Goal: Transaction & Acquisition: Book appointment/travel/reservation

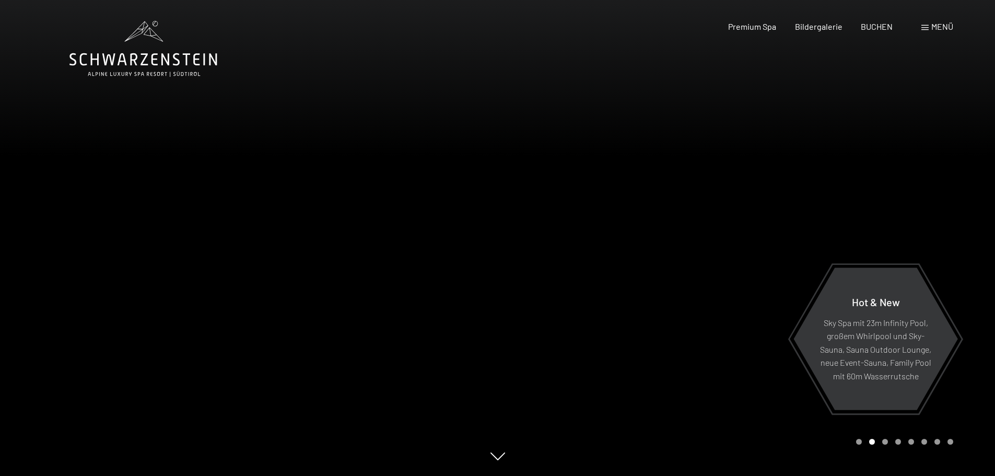
click at [935, 25] on span "Menü" at bounding box center [942, 26] width 22 height 10
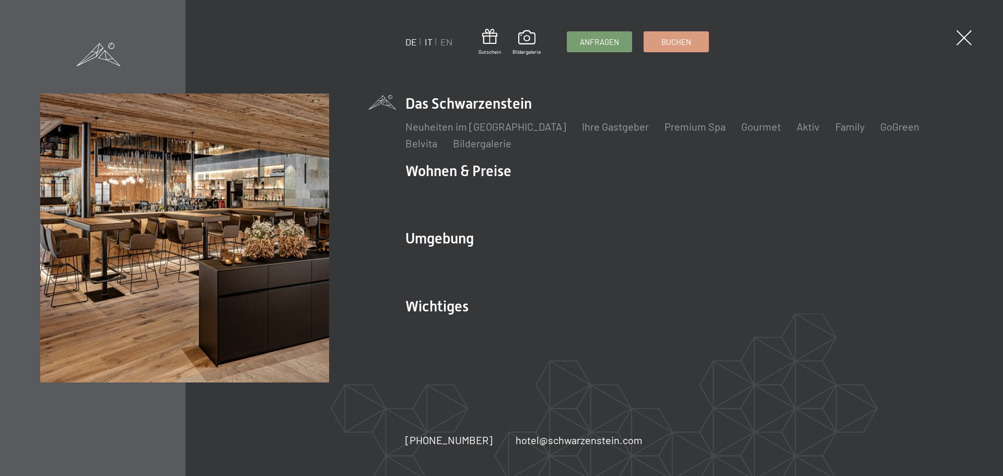
click at [431, 45] on link "IT" at bounding box center [429, 41] width 8 height 11
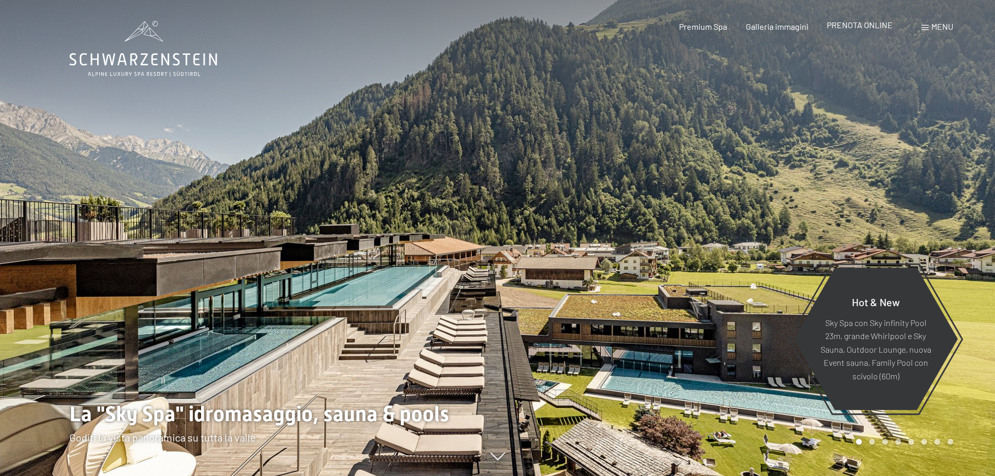
click at [839, 26] on span "PRENOTA ONLINE" at bounding box center [860, 25] width 66 height 10
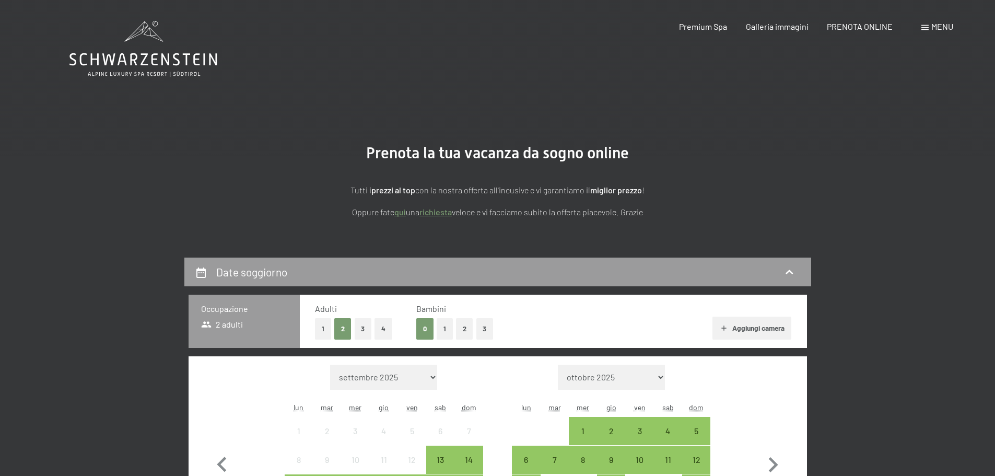
click at [465, 325] on button "2" at bounding box center [464, 328] width 17 height 21
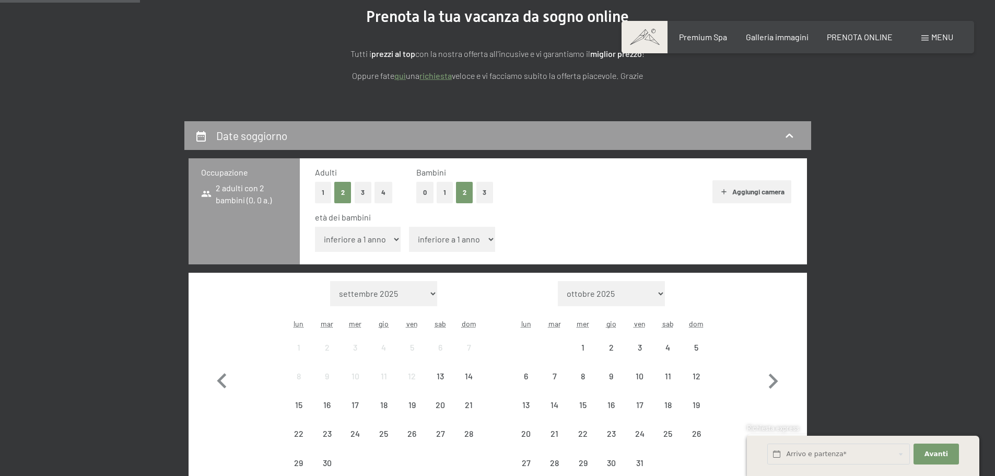
scroll to position [157, 0]
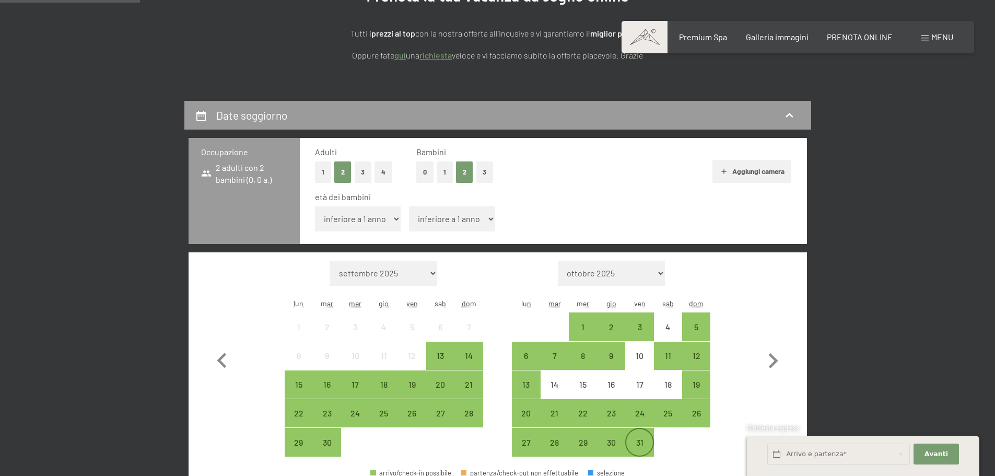
click at [638, 434] on div "31" at bounding box center [639, 442] width 26 height 26
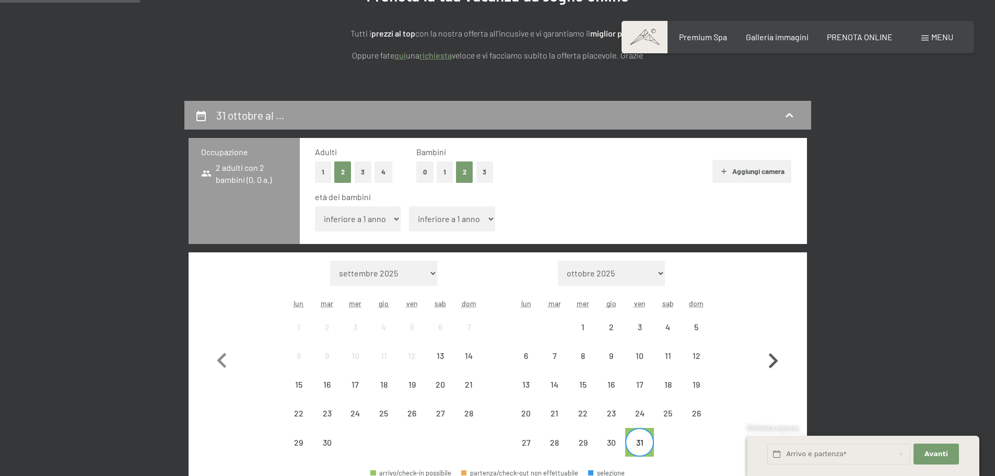
click at [769, 367] on icon "button" at bounding box center [773, 360] width 9 height 15
select select "2025-10-01"
select select "2025-11-01"
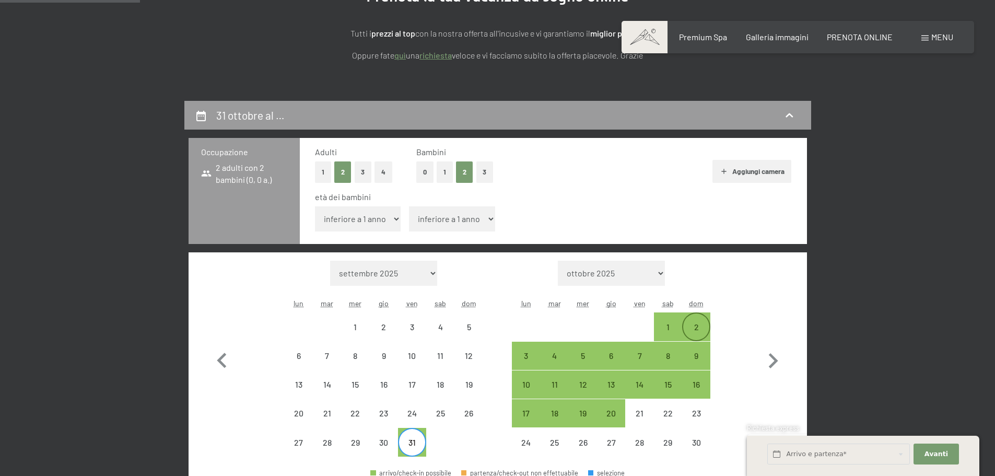
click at [702, 332] on div "2" at bounding box center [696, 336] width 26 height 26
select select "2025-10-01"
select select "2025-11-01"
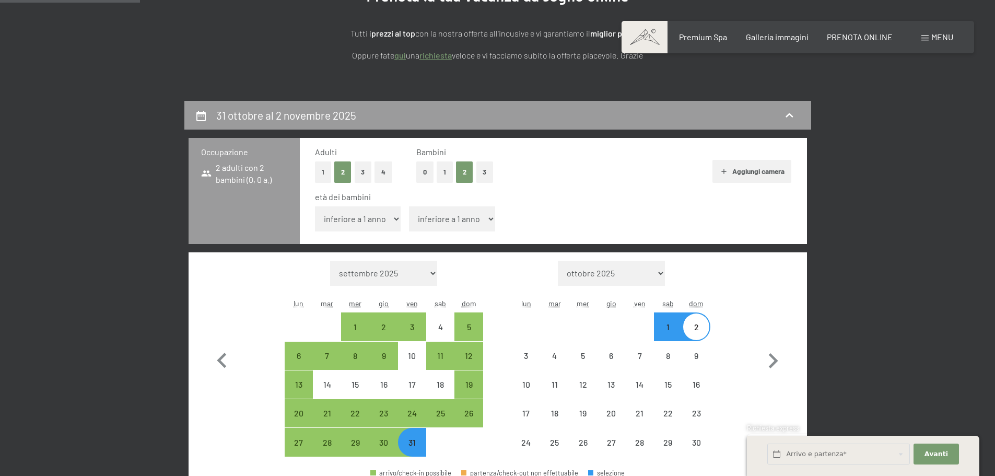
select select "2025-10-01"
select select "2025-11-01"
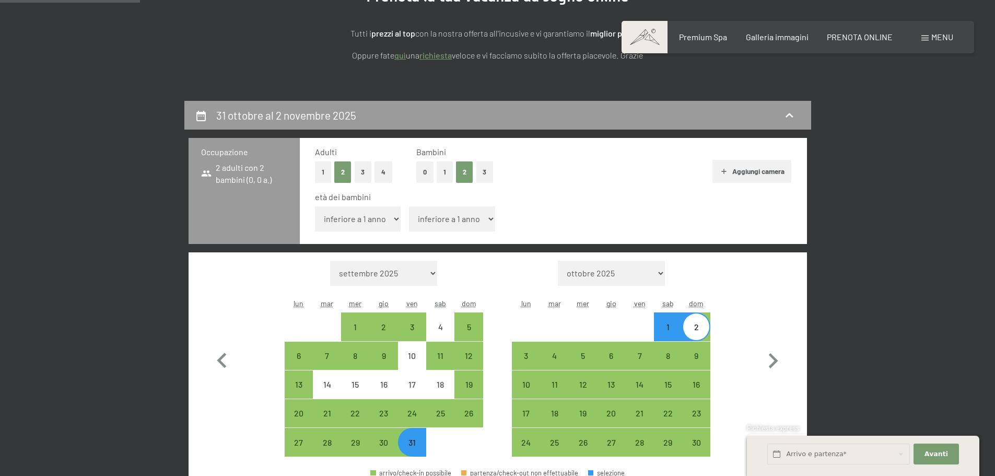
click at [384, 220] on select "inferiore a 1 anno 1 anno 2 anni 3 anni 4 anni 5 anni 6 anni 7 anni 8 anni 9 an…" at bounding box center [358, 218] width 86 height 25
select select "2"
click at [315, 206] on select "inferiore a 1 anno 1 anno 2 anni 3 anni 4 anni 5 anni 6 anni 7 anni 8 anni 9 an…" at bounding box center [358, 218] width 86 height 25
select select "2025-10-01"
select select "2025-11-01"
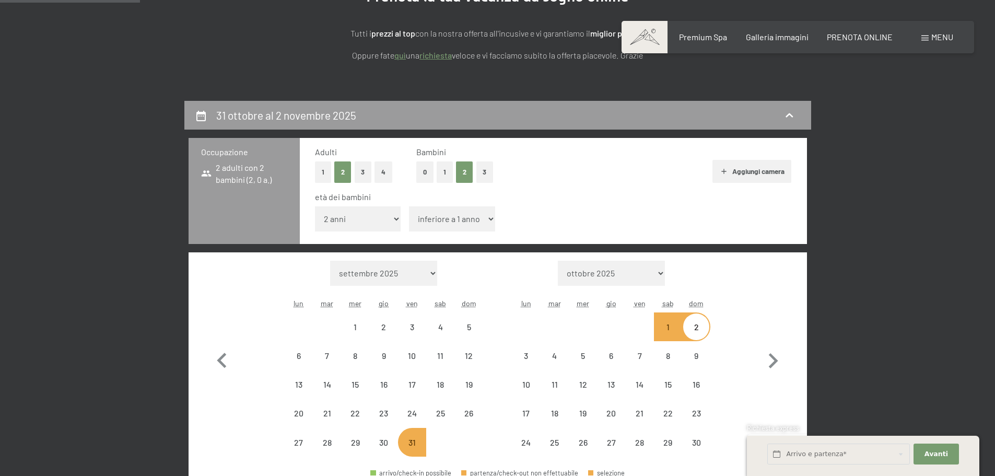
click at [447, 215] on select "inferiore a 1 anno 1 anno 2 anni 3 anni 4 anni 5 anni 6 anni 7 anni 8 anni 9 an…" at bounding box center [452, 218] width 86 height 25
select select "2025-10-01"
select select "2025-11-01"
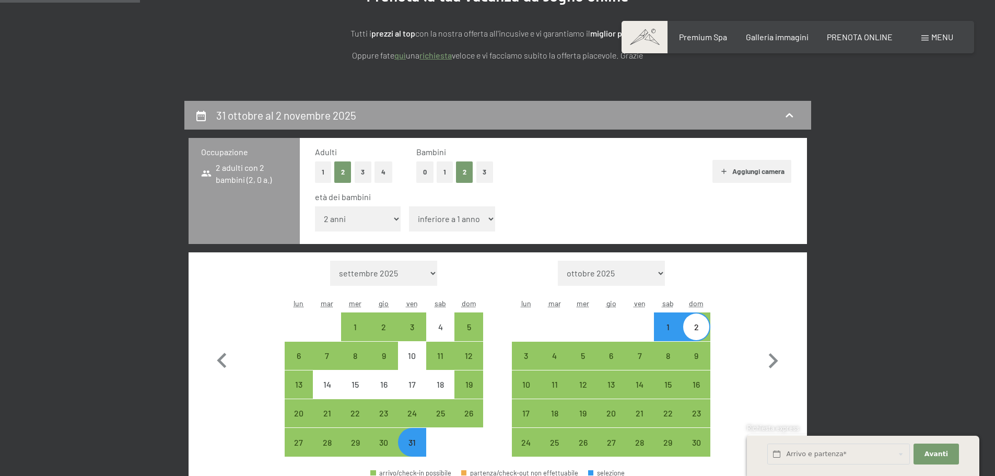
select select "5"
click at [409, 206] on select "inferiore a 1 anno 1 anno 2 anni 3 anni 4 anni 5 anni 6 anni 7 anni 8 anni 9 an…" at bounding box center [452, 218] width 86 height 25
select select "2025-10-01"
select select "2025-11-01"
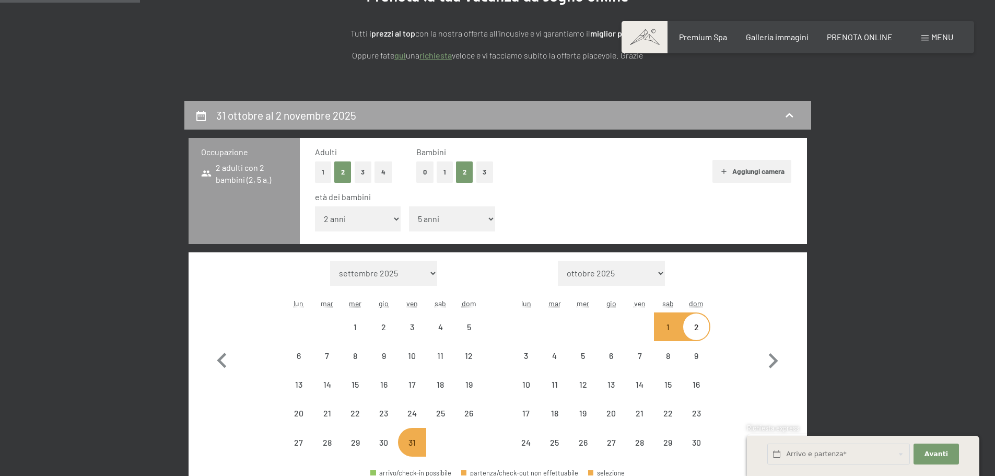
select select "2025-10-01"
select select "2025-11-01"
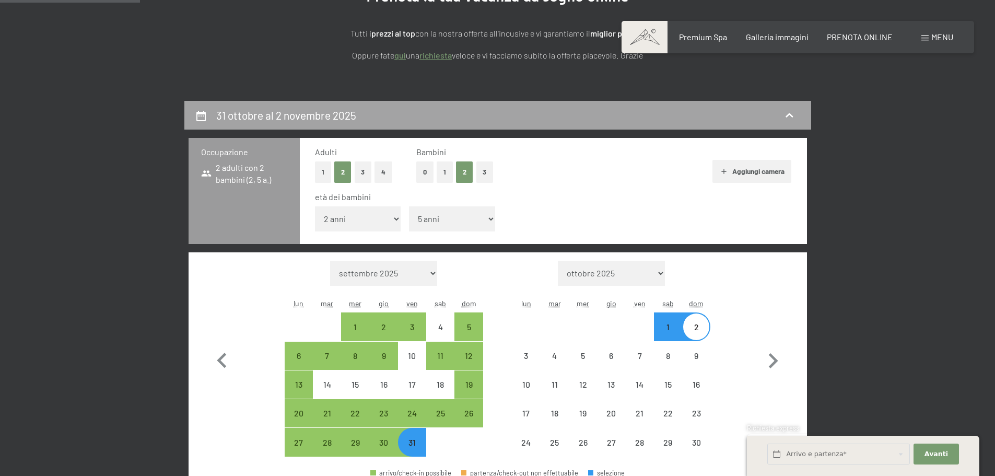
select select "2025-10-01"
select select "2025-11-01"
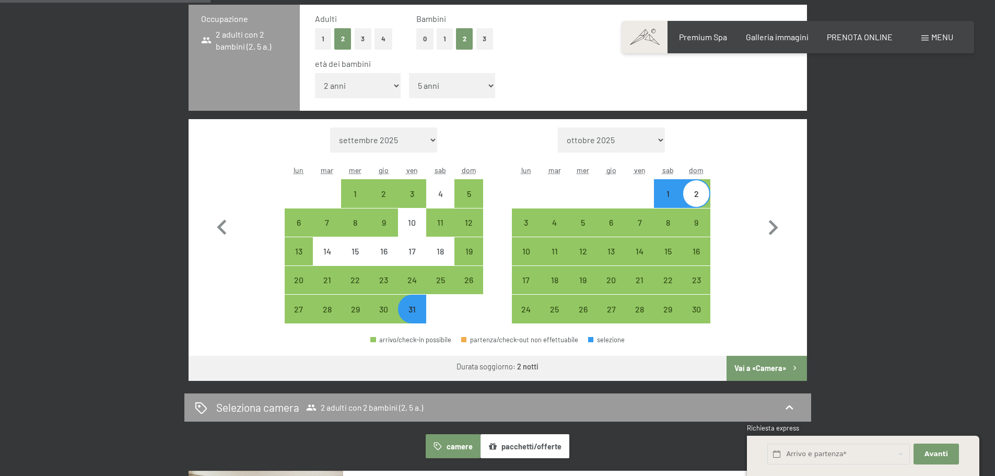
scroll to position [313, 0]
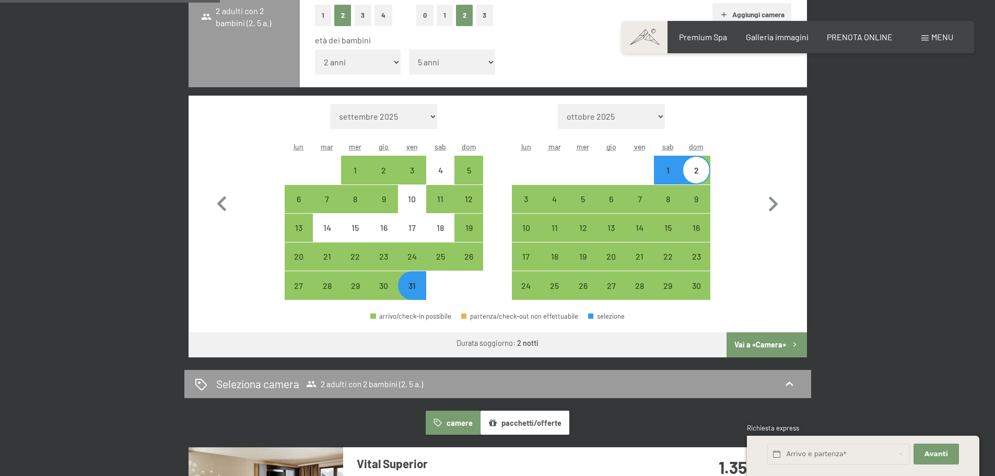
click at [769, 341] on button "Vai a «Camera»" at bounding box center [767, 344] width 80 height 25
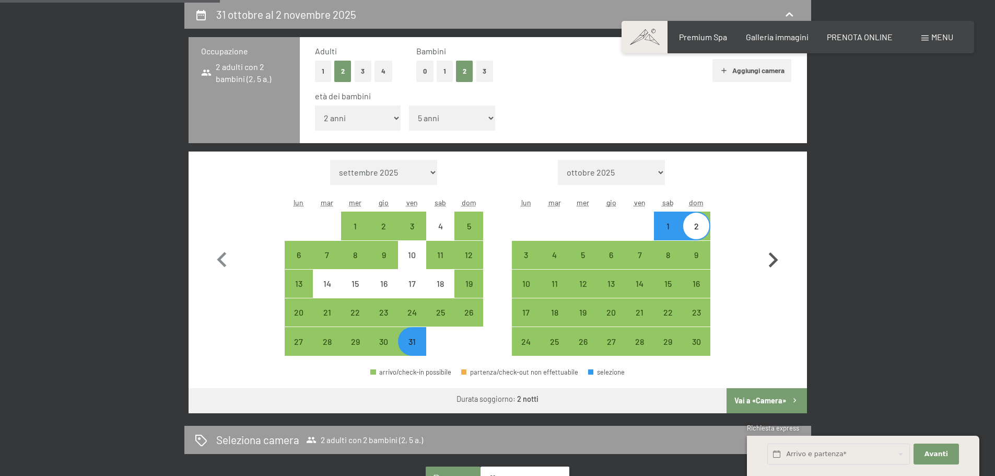
select select "2025-10-01"
select select "2025-11-01"
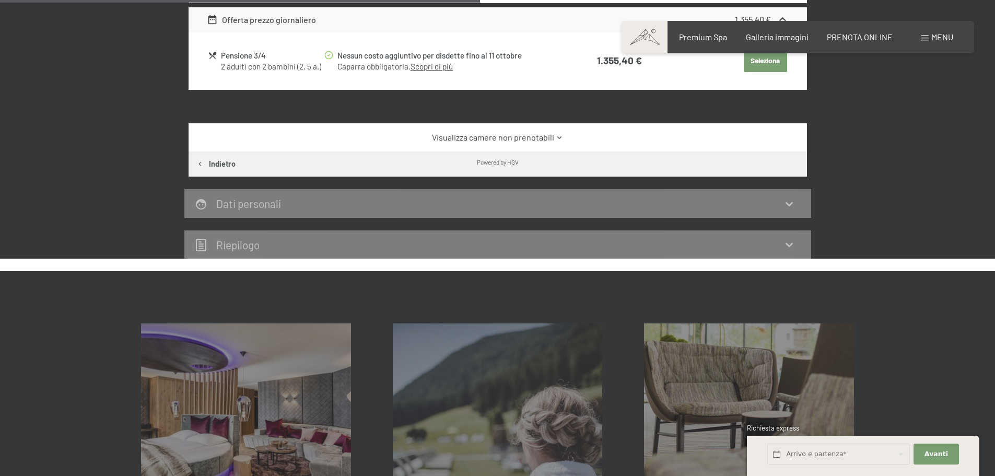
scroll to position [571, 0]
